Goal: Book appointment/travel/reservation

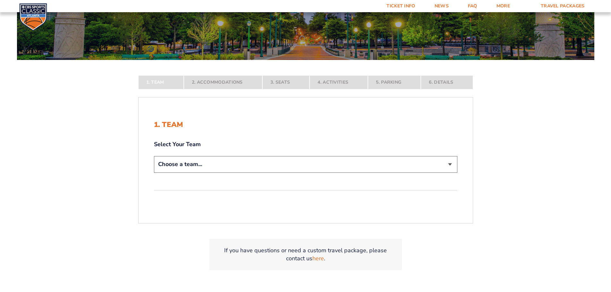
scroll to position [128, 0]
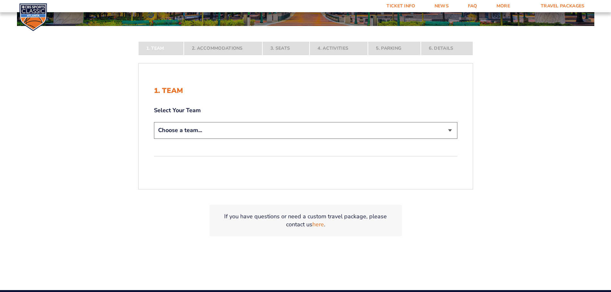
click at [178, 131] on select "Choose a team... [US_STATE] Wildcats [US_STATE] State Buckeyes [US_STATE] Tar H…" at bounding box center [305, 130] width 303 height 16
select select "12756"
click at [154, 138] on select "Choose a team... [US_STATE] Wildcats [US_STATE] State Buckeyes [US_STATE] Tar H…" at bounding box center [305, 130] width 303 height 16
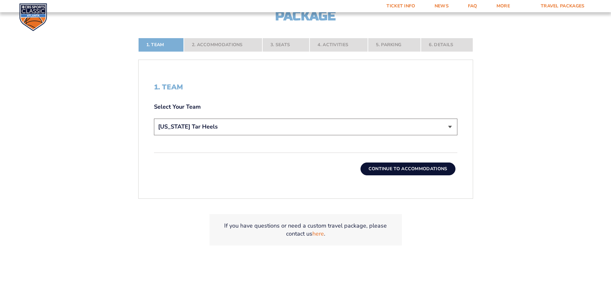
scroll to position [192, 0]
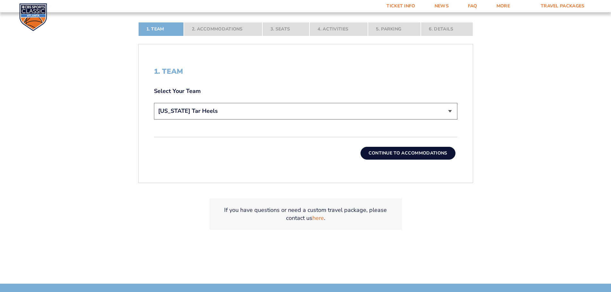
click at [408, 156] on button "Continue To Accommodations" at bounding box center [407, 153] width 95 height 13
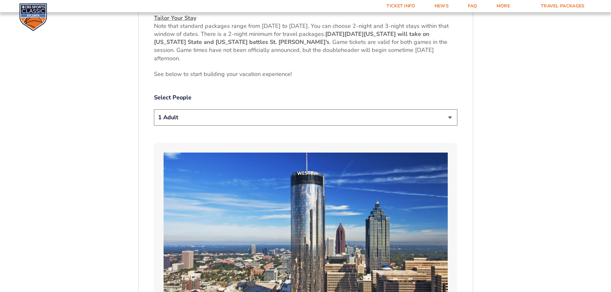
scroll to position [330, 0]
click at [235, 121] on select "1 Adult 2 Adults 3 Adults 4 Adults 2 Adults + 1 Child 2 Adults + 2 Children 2 A…" at bounding box center [305, 117] width 303 height 16
select select "2 Adults"
click at [154, 109] on select "1 Adult 2 Adults 3 Adults 4 Adults 2 Adults + 1 Child 2 Adults + 2 Children 2 A…" at bounding box center [305, 117] width 303 height 16
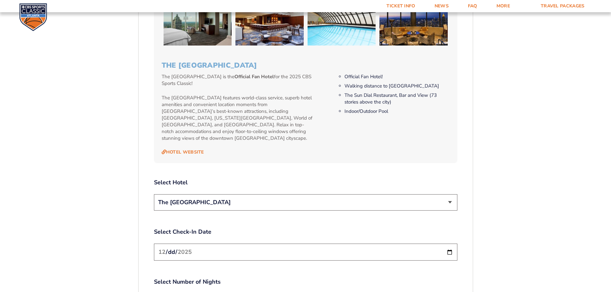
scroll to position [654, 0]
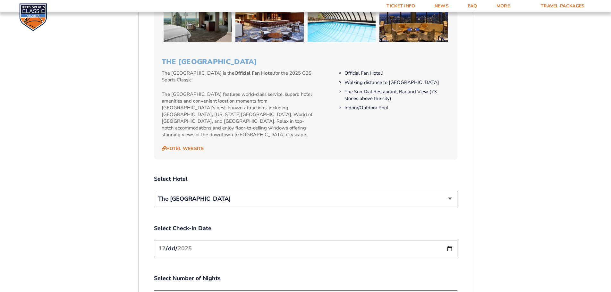
click at [450, 244] on input "[DATE]" at bounding box center [305, 248] width 303 height 17
click at [499, 169] on form "[US_STATE] [US_STATE] Travel Package [US_STATE][GEOGRAPHIC_DATA] [US_STATE] Sta…" at bounding box center [305, 33] width 611 height 1374
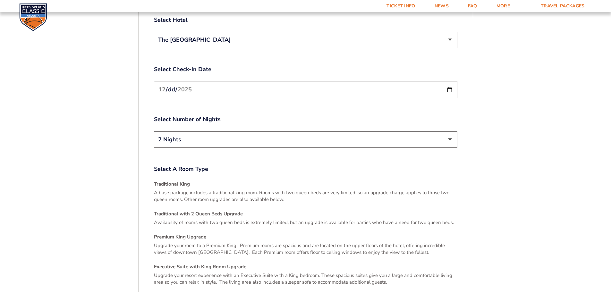
scroll to position [815, 0]
click at [376, 137] on select "2 Nights 3 Nights" at bounding box center [305, 138] width 303 height 16
click at [376, 139] on select "2 Nights 3 Nights" at bounding box center [305, 138] width 303 height 16
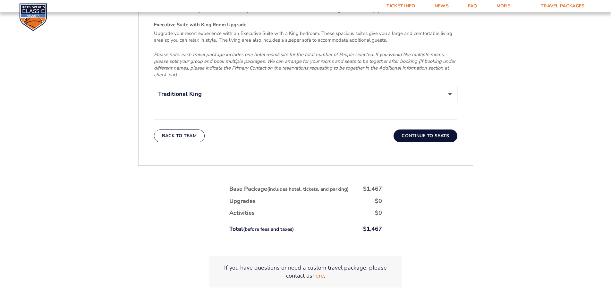
scroll to position [1071, 0]
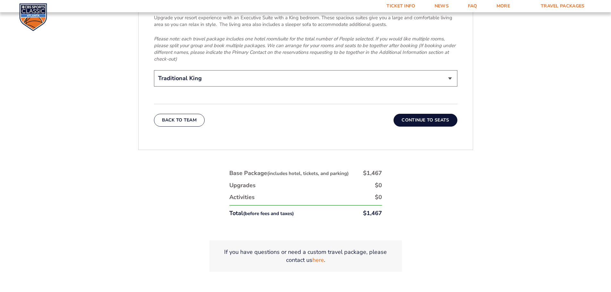
click at [430, 114] on button "Continue To Seats" at bounding box center [424, 120] width 63 height 13
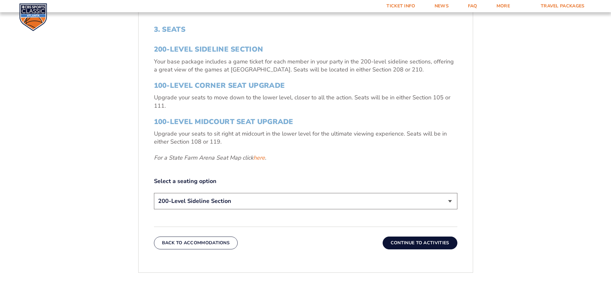
scroll to position [266, 0]
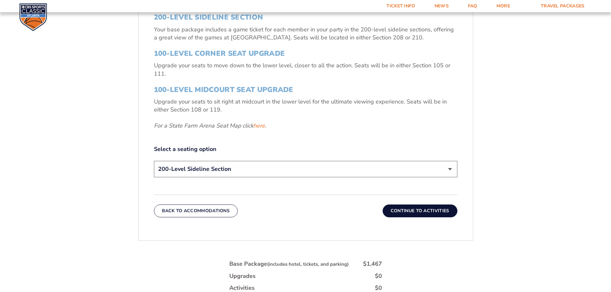
click at [237, 167] on select "200-Level Sideline Section 100-Level Corner Seat Upgrade (+$120 per person) 100…" at bounding box center [305, 169] width 303 height 16
select select "100-Level Midcourt Seat Upgrade"
click at [154, 161] on select "200-Level Sideline Section 100-Level Corner Seat Upgrade (+$120 per person) 100…" at bounding box center [305, 169] width 303 height 16
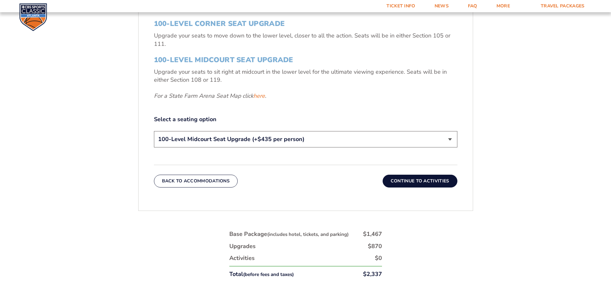
scroll to position [330, 0]
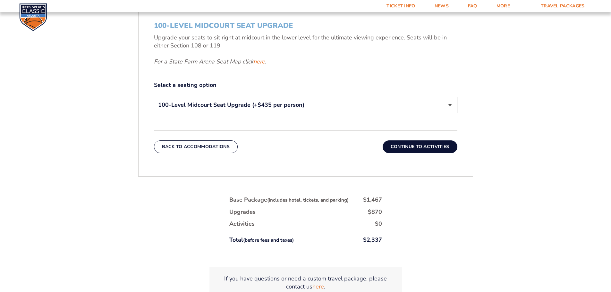
click at [441, 149] on button "Continue To Activities" at bounding box center [419, 146] width 75 height 13
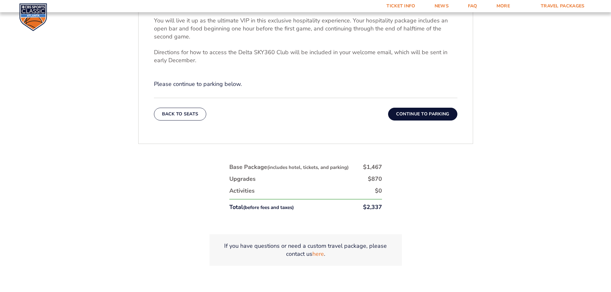
scroll to position [298, 0]
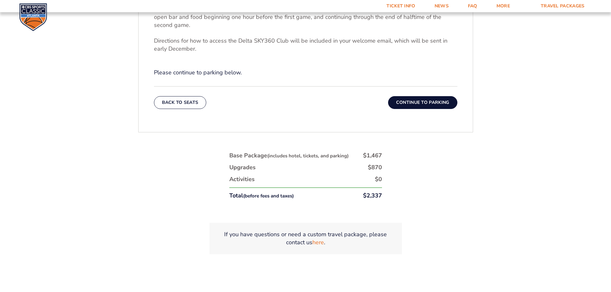
click at [428, 100] on button "Continue To Parking" at bounding box center [422, 102] width 69 height 13
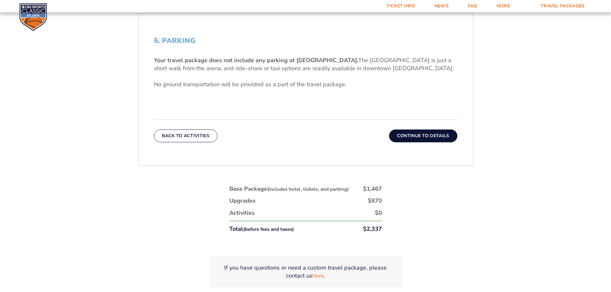
scroll to position [234, 0]
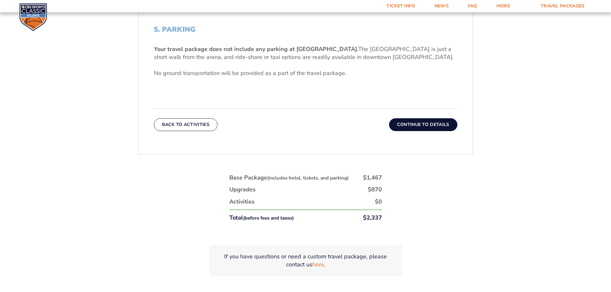
click at [443, 125] on button "Continue To Details" at bounding box center [423, 124] width 68 height 13
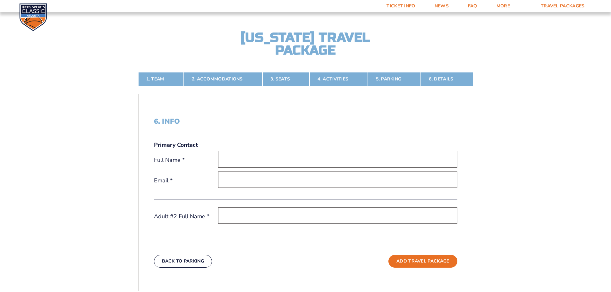
scroll to position [142, 0]
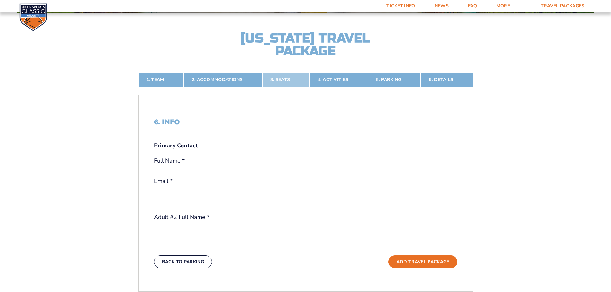
click at [282, 82] on link "3. Seats" at bounding box center [285, 80] width 47 height 14
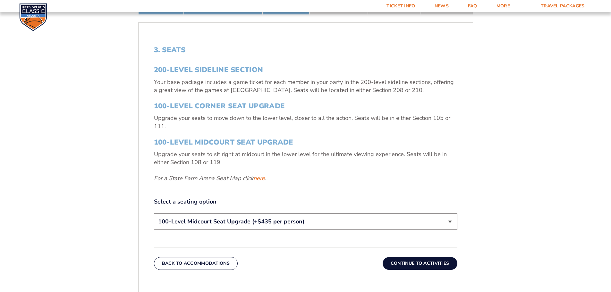
scroll to position [234, 0]
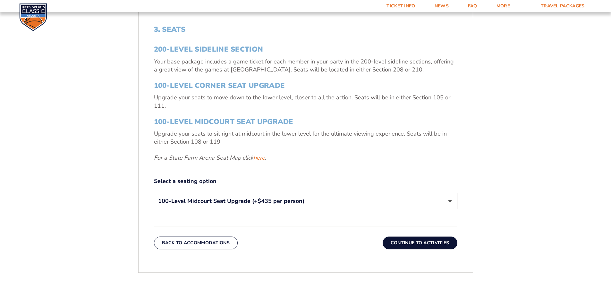
click at [260, 159] on link "here" at bounding box center [259, 158] width 12 height 8
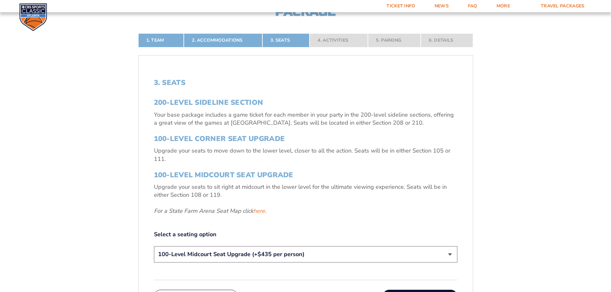
scroll to position [170, 0]
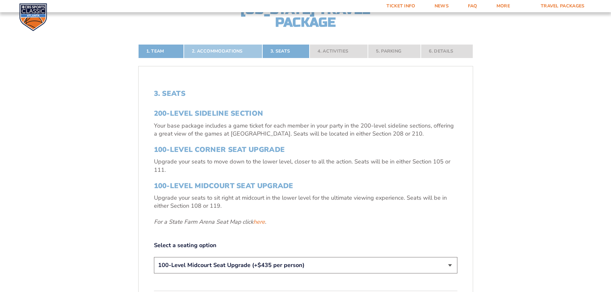
click at [226, 50] on link "2. Accommodations" at bounding box center [223, 51] width 79 height 14
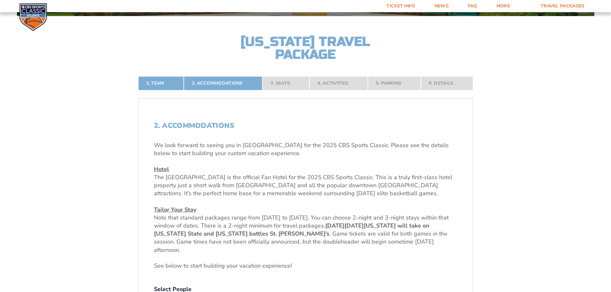
scroll to position [150, 0]
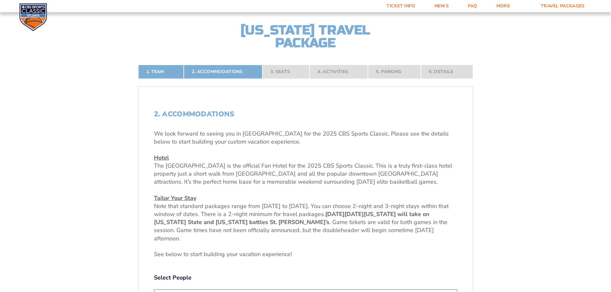
click at [342, 72] on nav "1. Team 2. Accommodations 3. Seats 4. Activities 5. Parking 6. Details" at bounding box center [305, 72] width 335 height 14
click at [337, 72] on nav "1. Team 2. Accommodations 3. Seats 4. Activities 5. Parking 6. Details" at bounding box center [305, 72] width 335 height 14
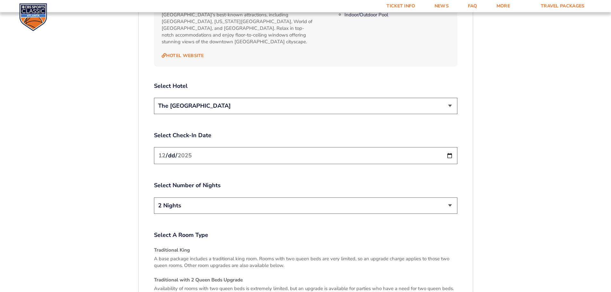
scroll to position [759, 0]
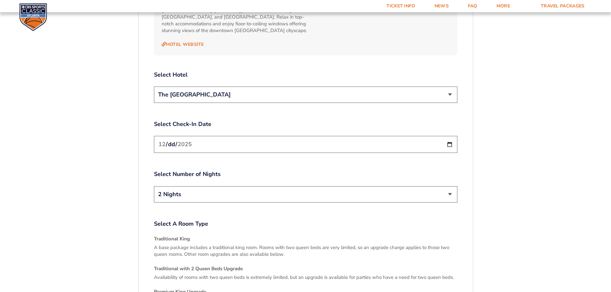
click at [379, 91] on select "The [GEOGRAPHIC_DATA]" at bounding box center [305, 95] width 303 height 16
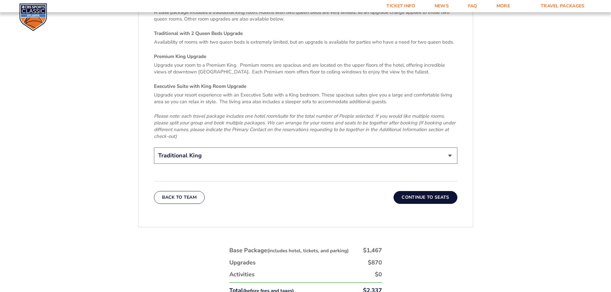
scroll to position [1015, 0]
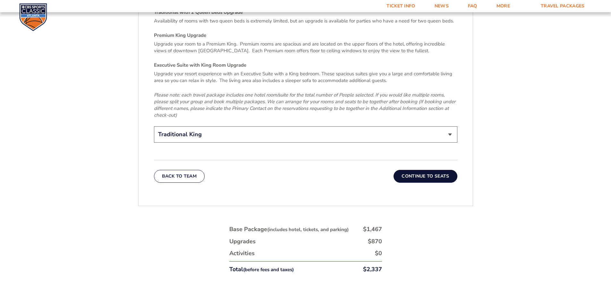
click at [426, 170] on button "Continue To Seats" at bounding box center [424, 176] width 63 height 13
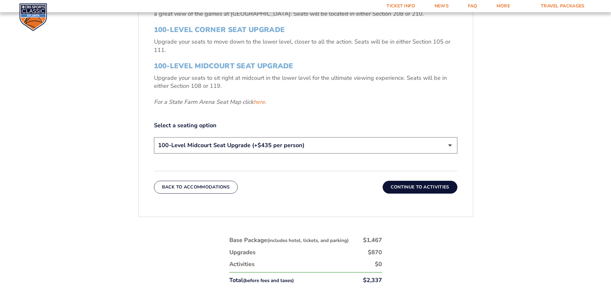
scroll to position [330, 0]
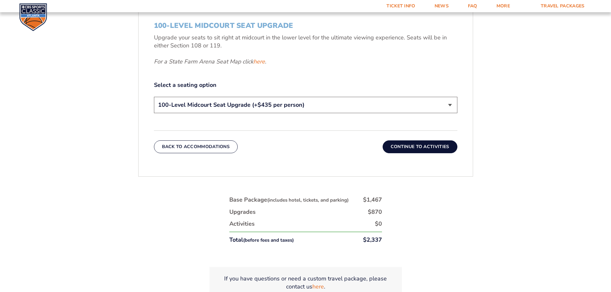
click at [435, 147] on button "Continue To Activities" at bounding box center [419, 146] width 75 height 13
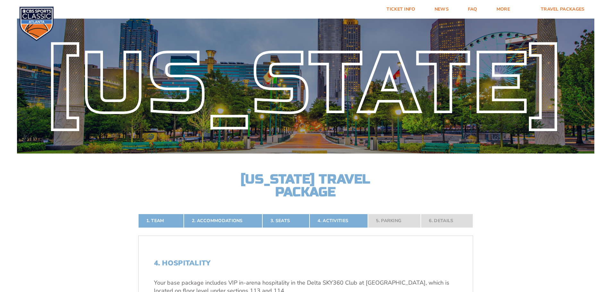
scroll to position [0, 0]
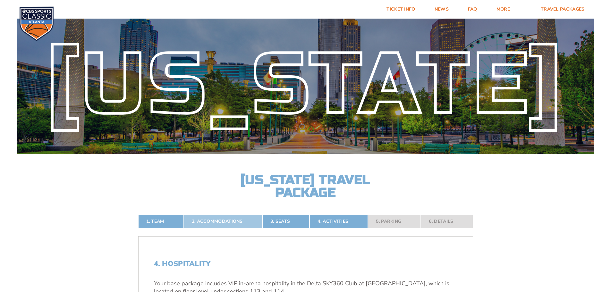
click at [226, 217] on link "2. Accommodations" at bounding box center [223, 221] width 79 height 14
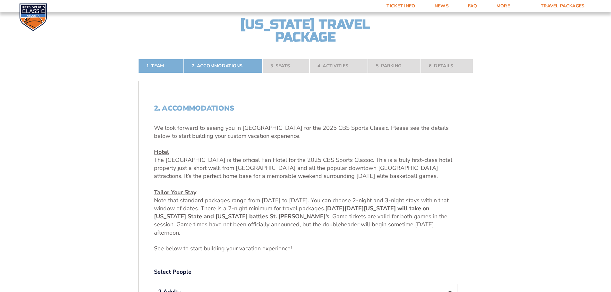
scroll to position [170, 0]
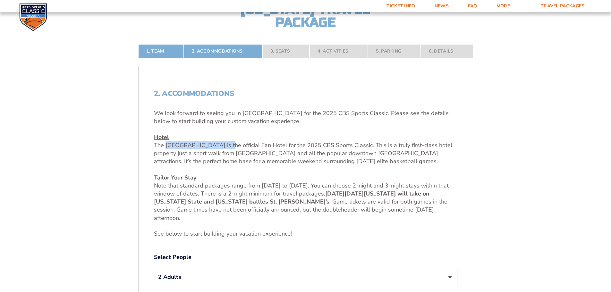
drag, startPoint x: 227, startPoint y: 146, endPoint x: 168, endPoint y: 146, distance: 59.0
click at [168, 146] on span "The [GEOGRAPHIC_DATA] is the official Fan Hotel for the 2025 CBS Sports Classic…" at bounding box center [303, 153] width 298 height 24
copy span "[GEOGRAPHIC_DATA]"
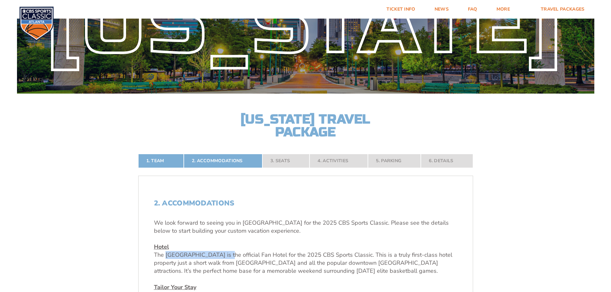
scroll to position [0, 0]
